Goal: Find specific page/section

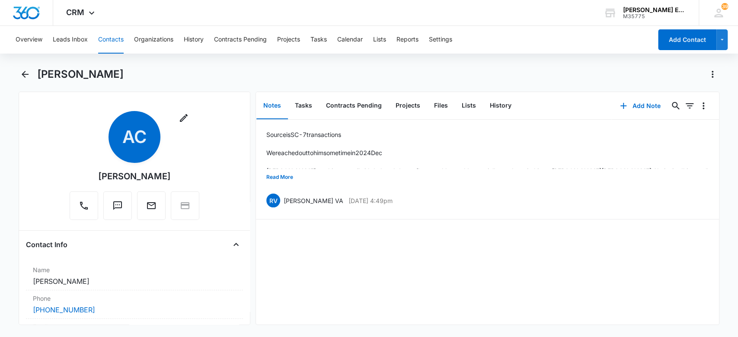
scroll to position [69, 0]
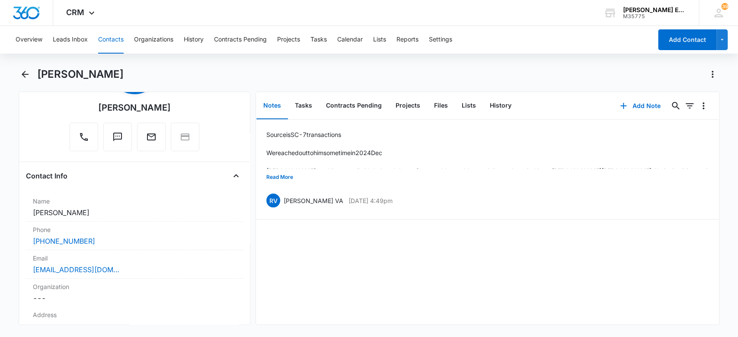
drag, startPoint x: 0, startPoint y: 0, endPoint x: 121, endPoint y: 42, distance: 128.0
click at [121, 42] on button "Contacts" at bounding box center [111, 40] width 26 height 28
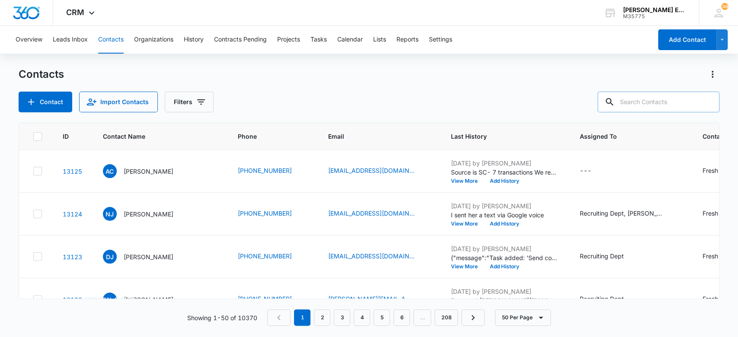
paste input "[PERSON_NAME]"
type input "[PERSON_NAME]"
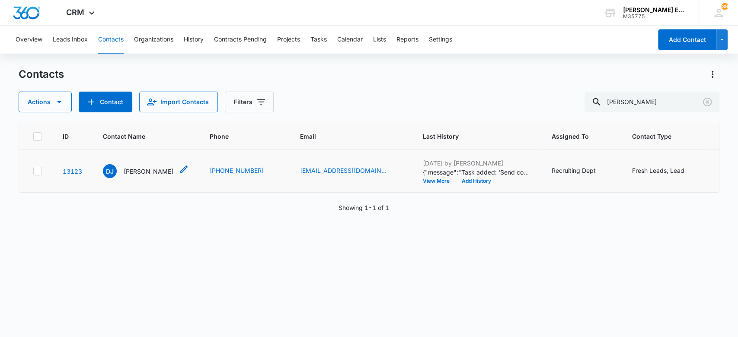
click at [167, 170] on p "[PERSON_NAME]" at bounding box center [149, 171] width 50 height 9
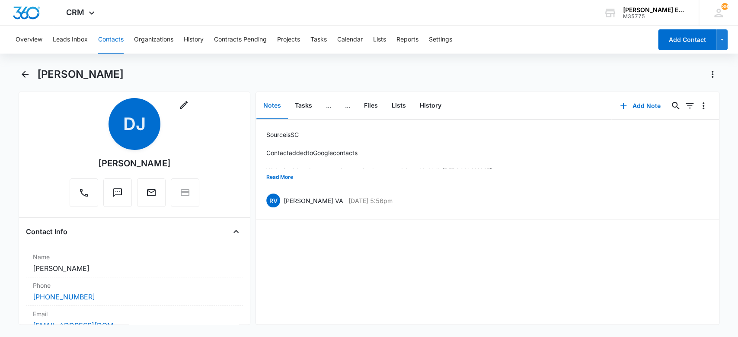
scroll to position [26, 0]
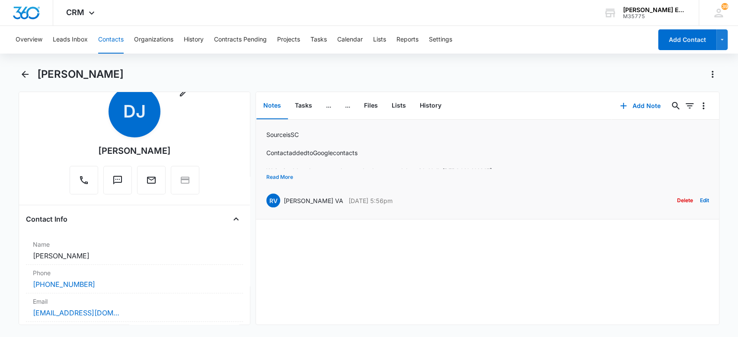
click at [284, 176] on button "Read More" at bounding box center [279, 177] width 27 height 16
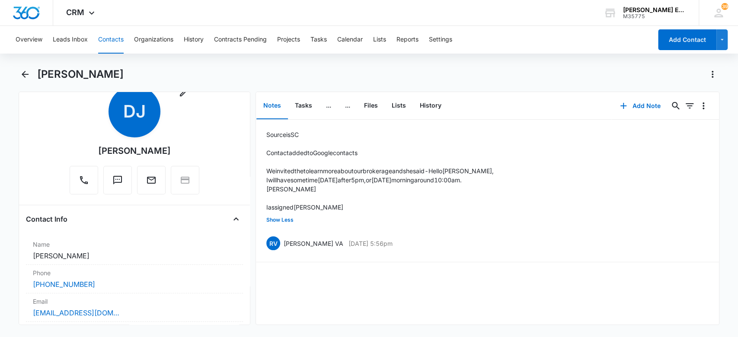
drag, startPoint x: 172, startPoint y: 150, endPoint x: 94, endPoint y: 152, distance: 77.4
click at [94, 152] on div "Remove DJ [PERSON_NAME]" at bounding box center [135, 140] width 130 height 109
copy div "[PERSON_NAME]"
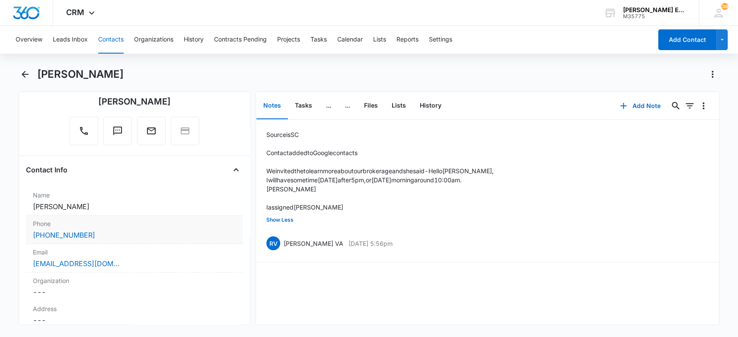
scroll to position [83, 0]
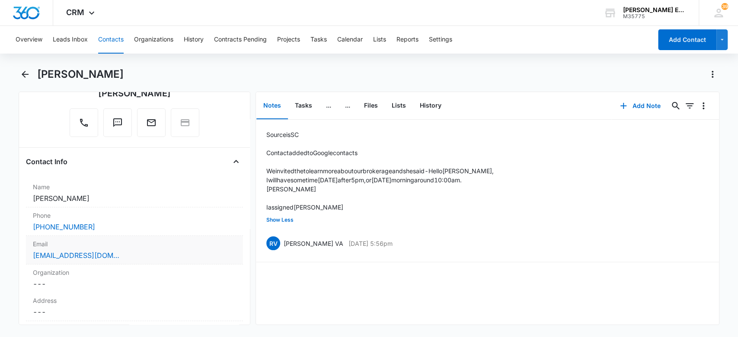
click at [119, 257] on div "[EMAIL_ADDRESS][DOMAIN_NAME]" at bounding box center [135, 255] width 204 height 10
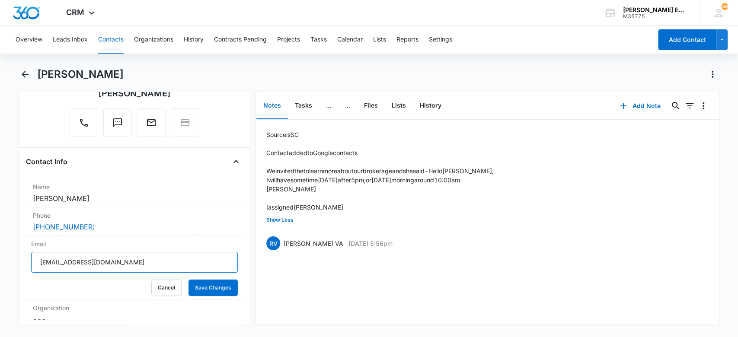
drag, startPoint x: 150, startPoint y: 260, endPoint x: 24, endPoint y: 261, distance: 125.9
click at [24, 261] on div "Remove DJ [PERSON_NAME] Contact Info Name Cancel Save Changes [PERSON_NAME] Pho…" at bounding box center [135, 209] width 232 height 234
click at [118, 38] on button "Contacts" at bounding box center [111, 40] width 26 height 28
